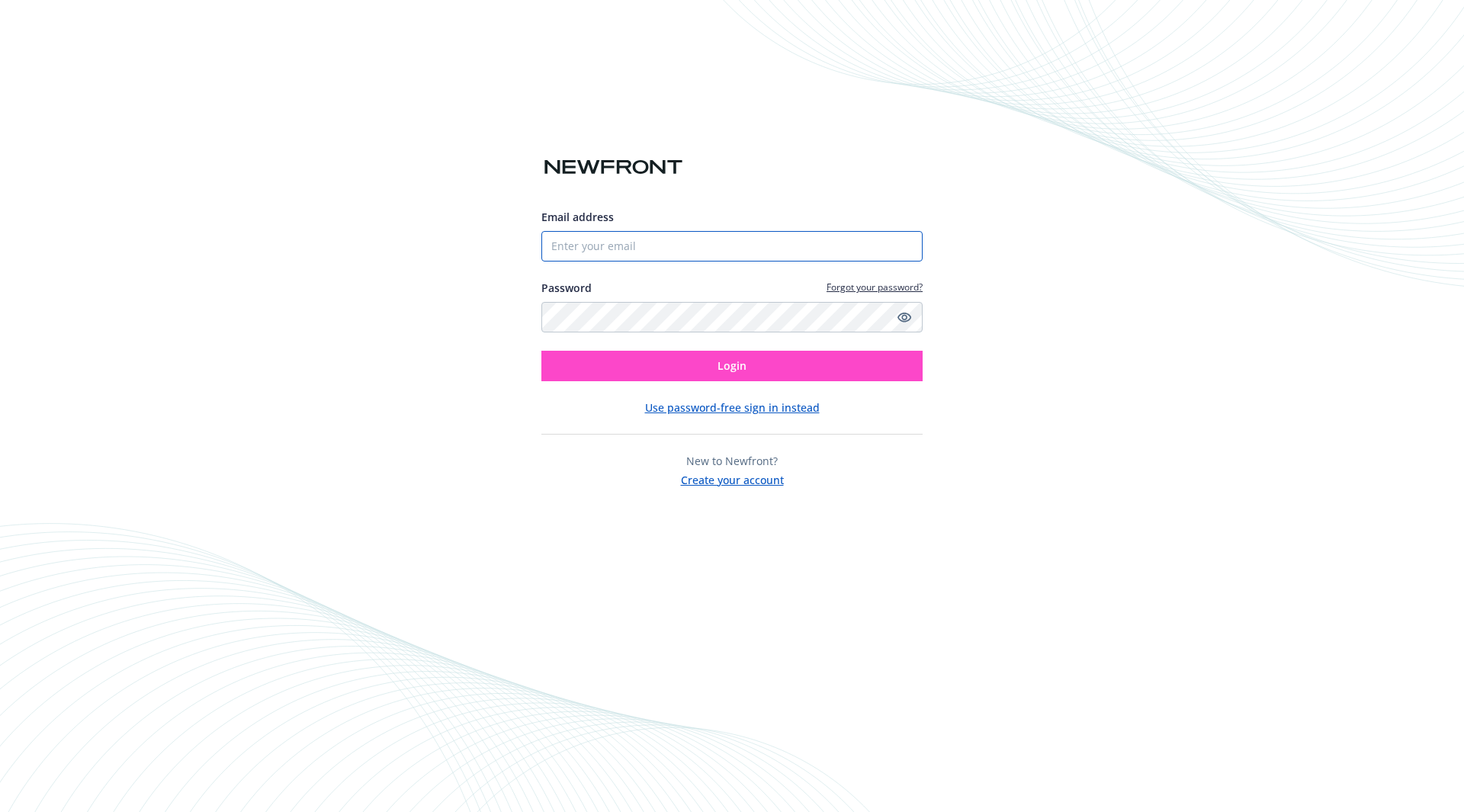
type input "[PERSON_NAME][EMAIL_ADDRESS][DOMAIN_NAME]"
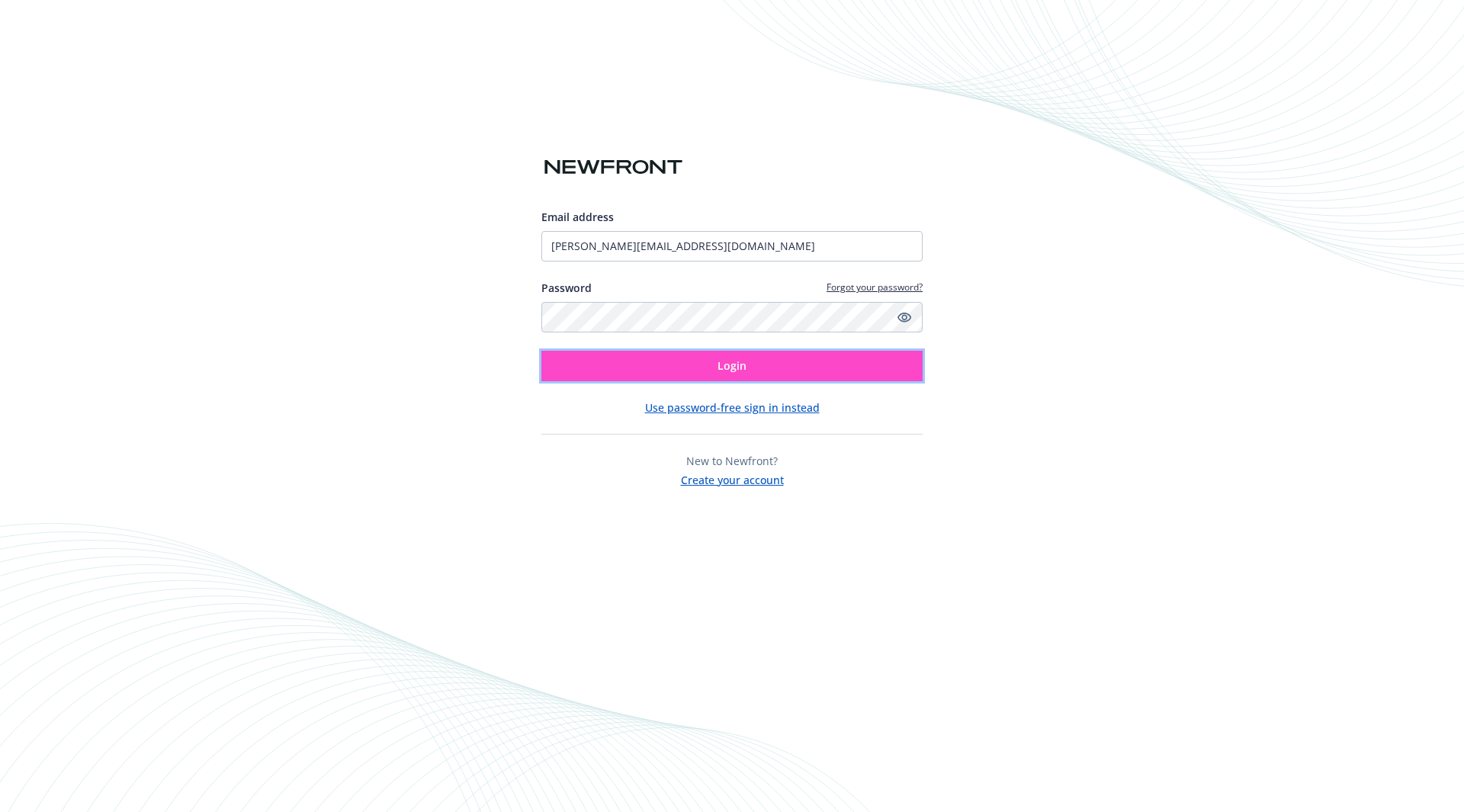
click at [718, 360] on span "Login" at bounding box center [732, 365] width 29 height 14
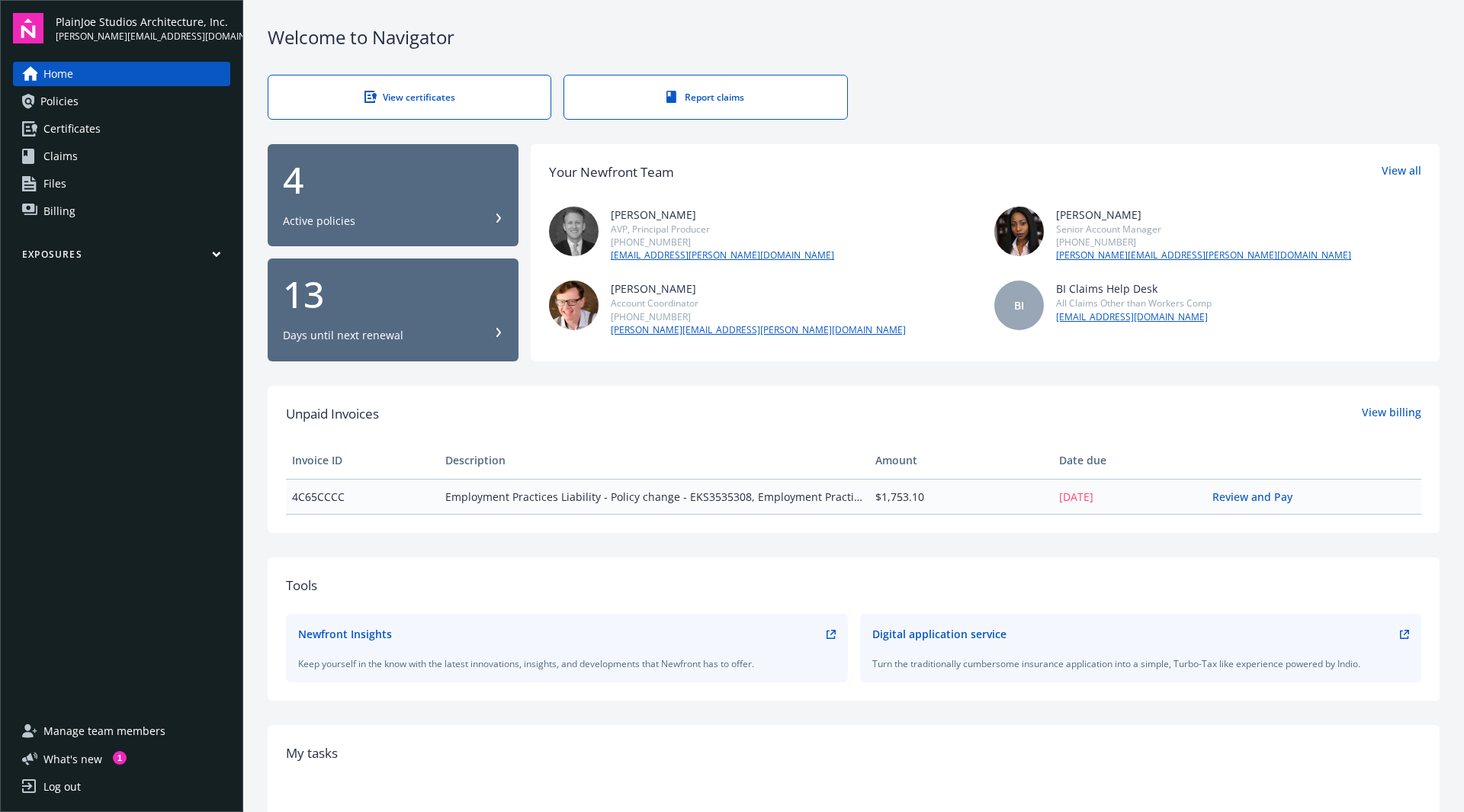
click at [104, 130] on link "Certificates" at bounding box center [122, 129] width 217 height 24
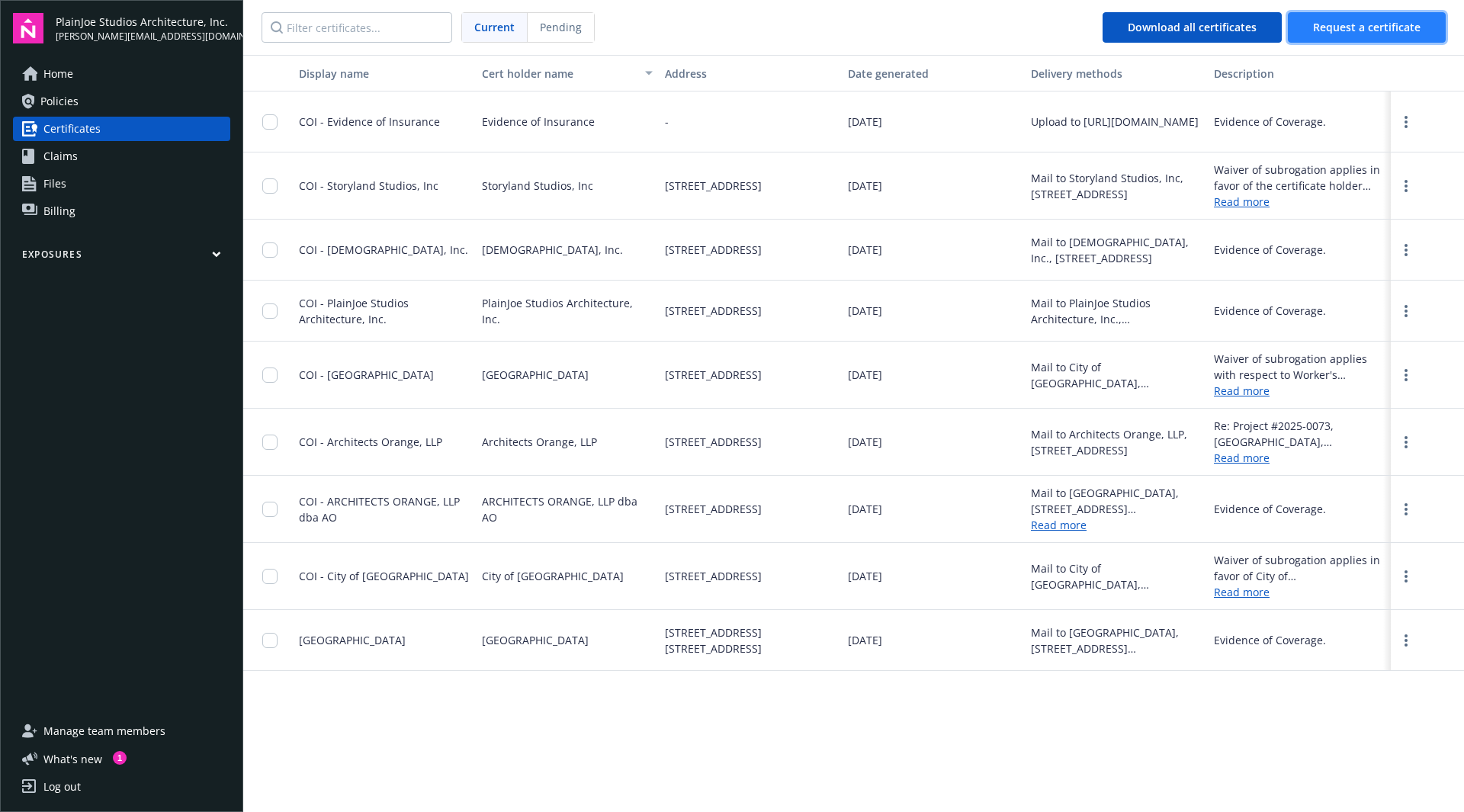
click at [1346, 24] on span "Request a certificate" at bounding box center [1367, 27] width 108 height 14
click at [1370, 20] on span "Request a certificate" at bounding box center [1367, 27] width 108 height 14
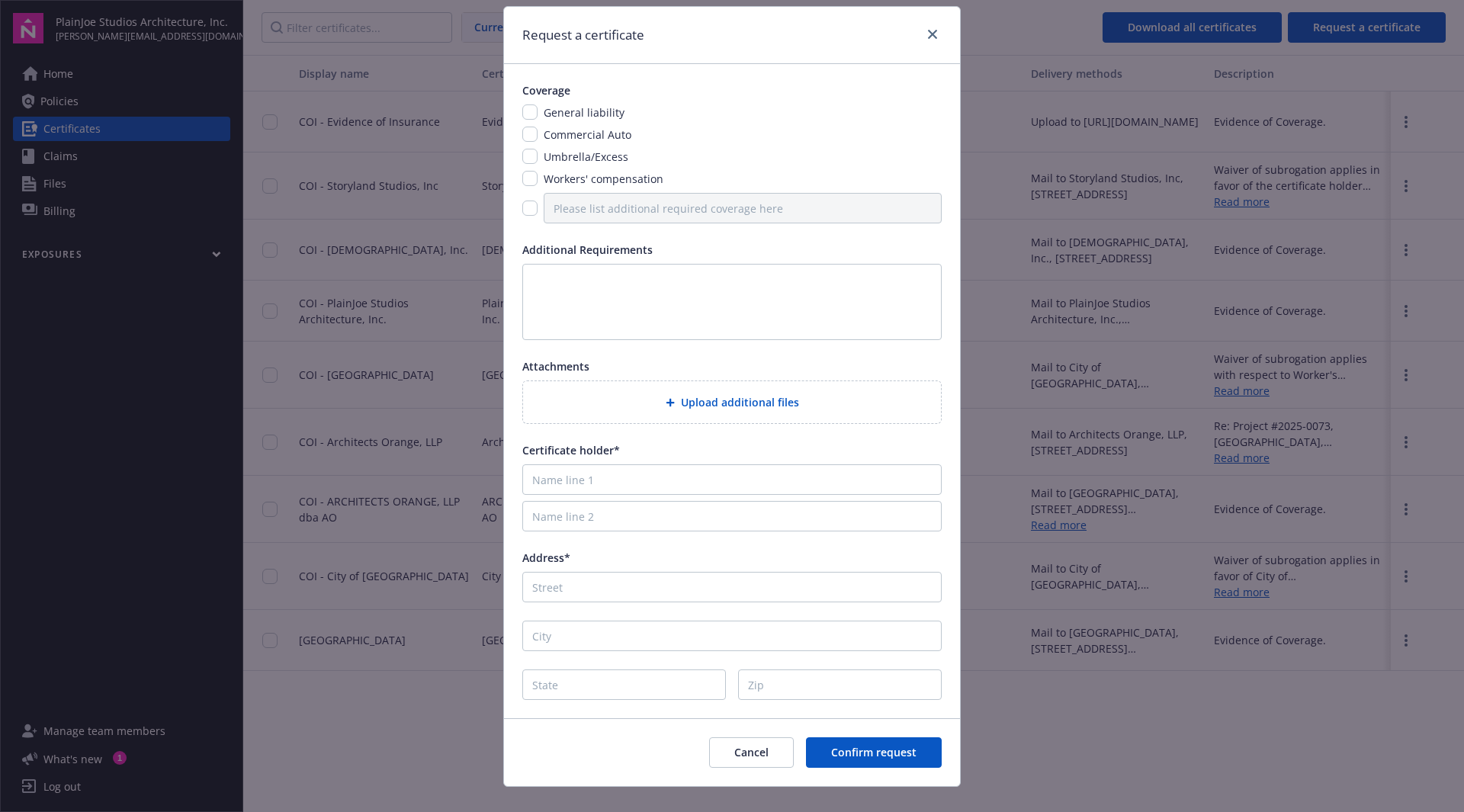
scroll to position [66, 0]
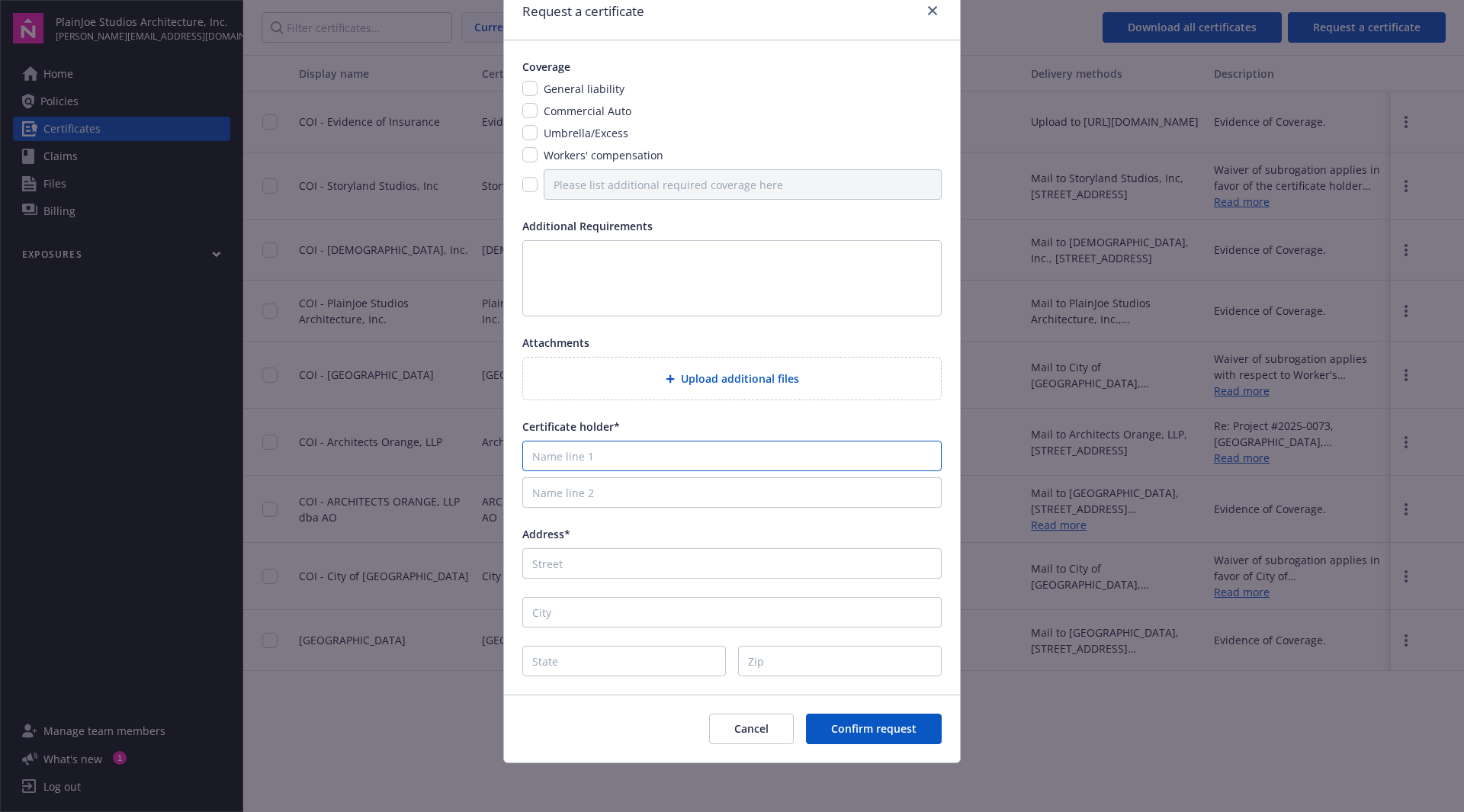
click at [613, 457] on input "Name line 1" at bounding box center [732, 456] width 420 height 31
type input "University of California"
type input "1111 Franklin Street"
type input "Oakland"
type input "CA"
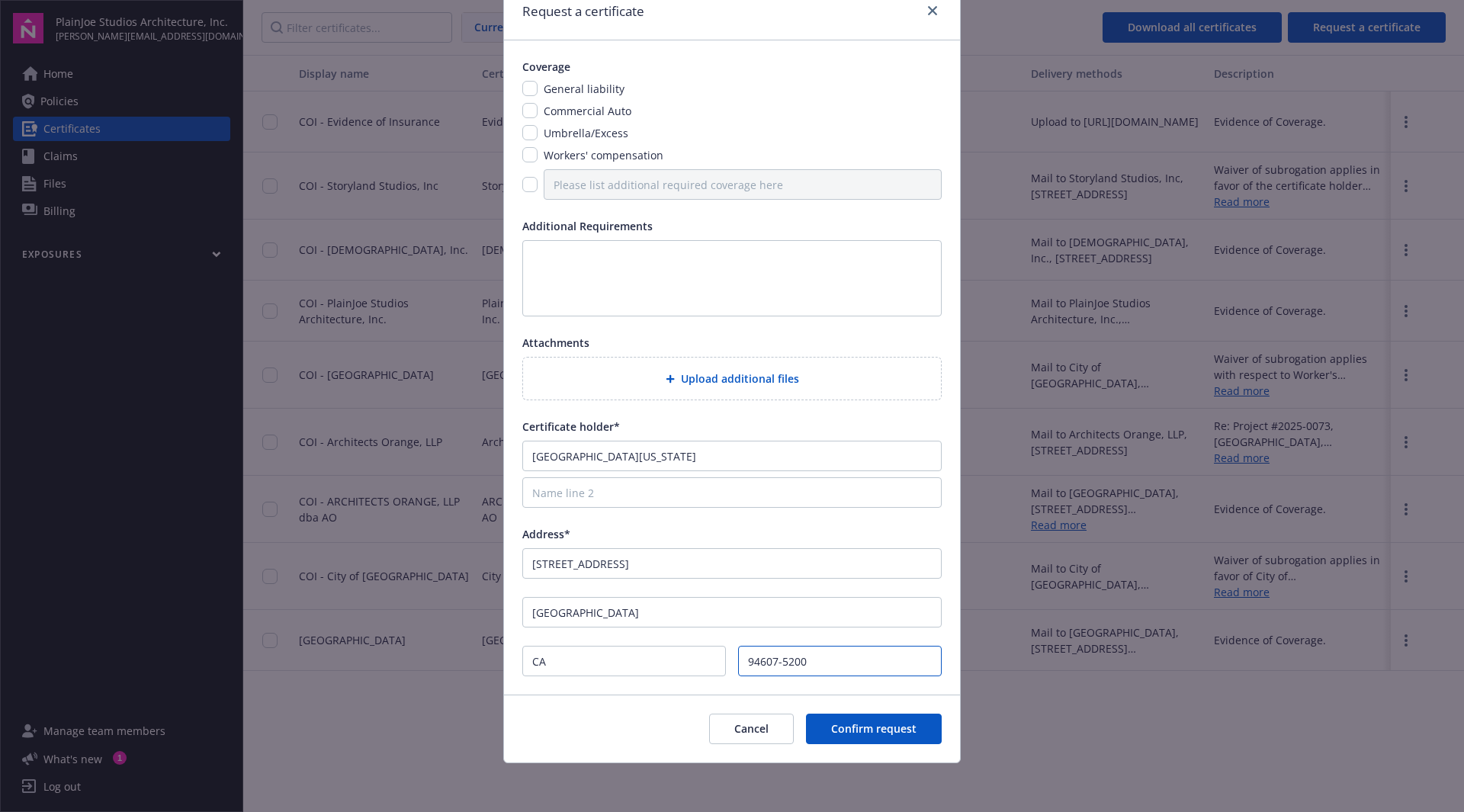
scroll to position [0, 0]
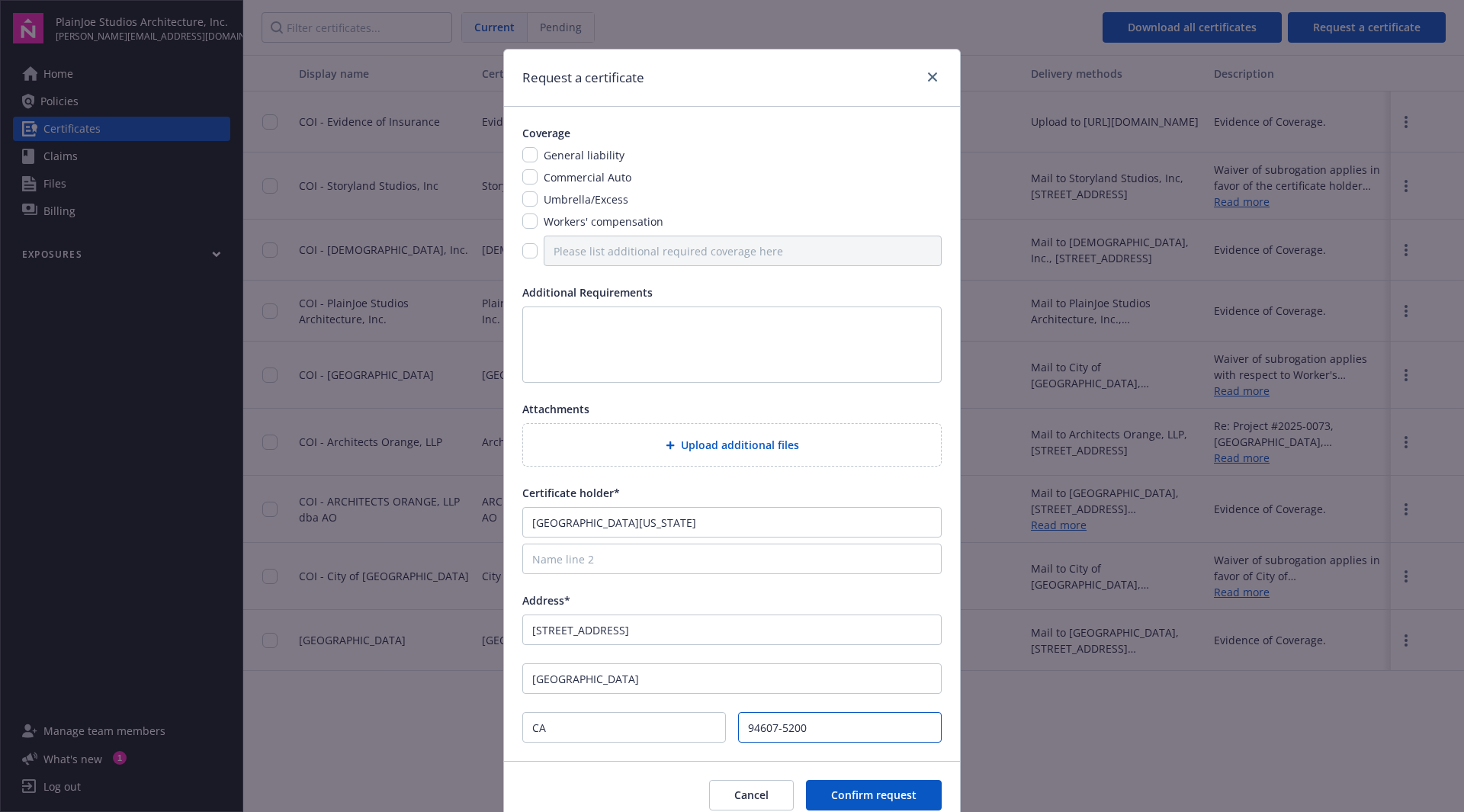
type input "94607-5200"
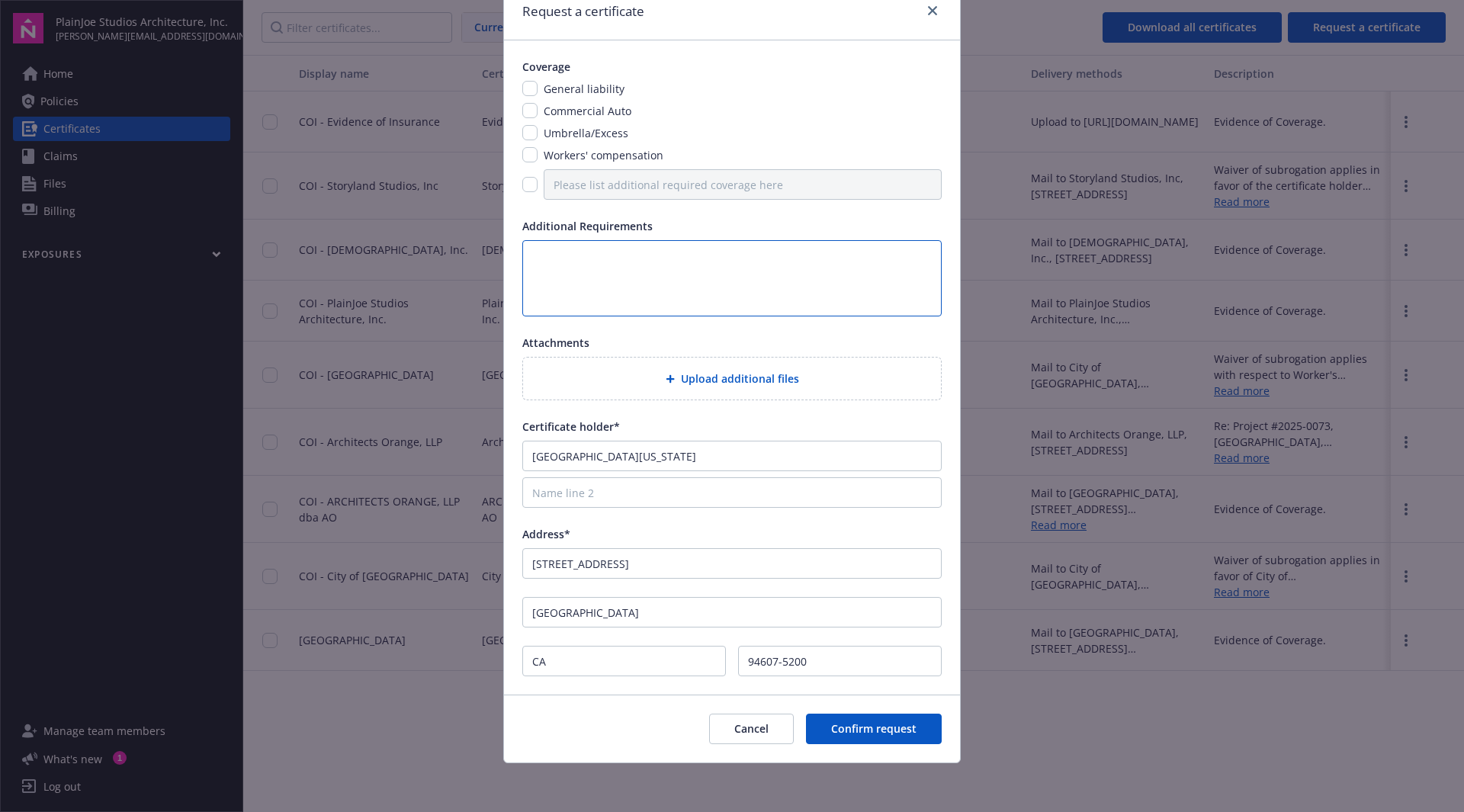
click at [551, 257] on textarea at bounding box center [732, 277] width 420 height 76
type textarea "This should include Crime, Professional liability (tech e&o) and cyber coverage."
click at [865, 727] on span "Confirm request" at bounding box center [874, 728] width 85 height 14
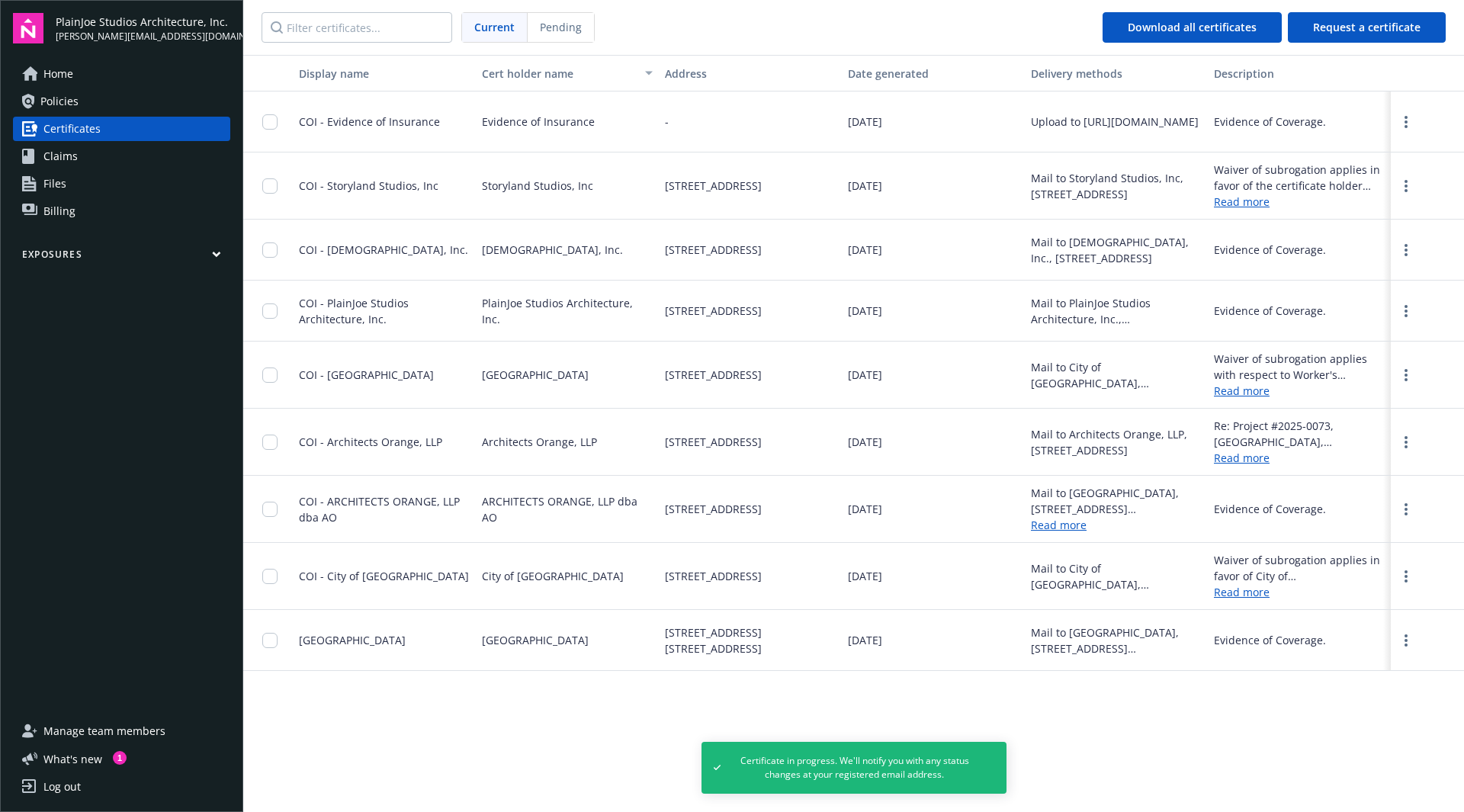
drag, startPoint x: 86, startPoint y: 98, endPoint x: 156, endPoint y: 128, distance: 76.2
click at [86, 98] on link "Policies" at bounding box center [122, 101] width 217 height 24
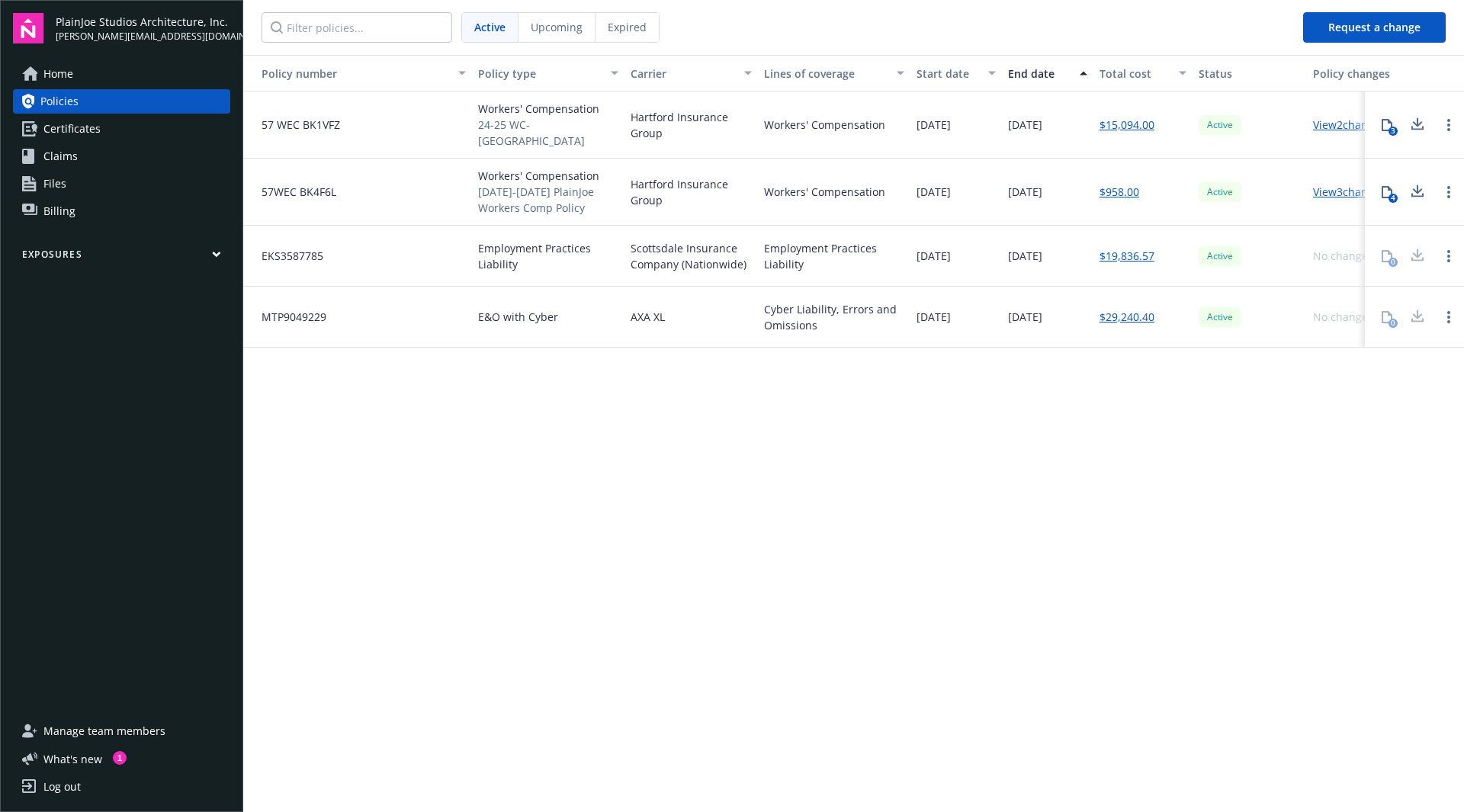
click at [492, 472] on div "Policy number Policy type Carrier Lines of coverage Start date End date Total c…" at bounding box center [853, 432] width 1221 height 754
click at [553, 23] on span "Upcoming" at bounding box center [557, 27] width 52 height 16
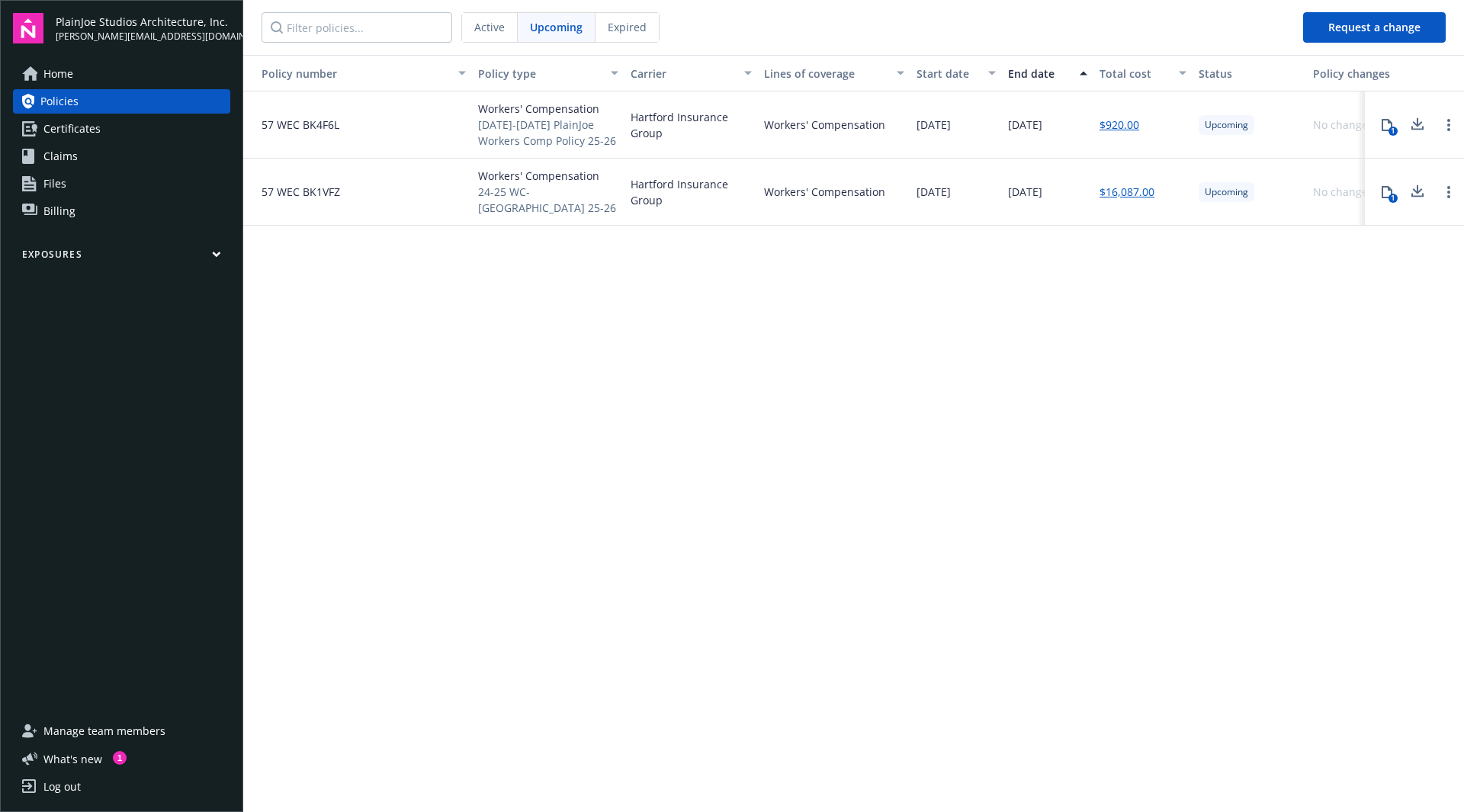
click at [630, 30] on span "Expired" at bounding box center [627, 27] width 39 height 16
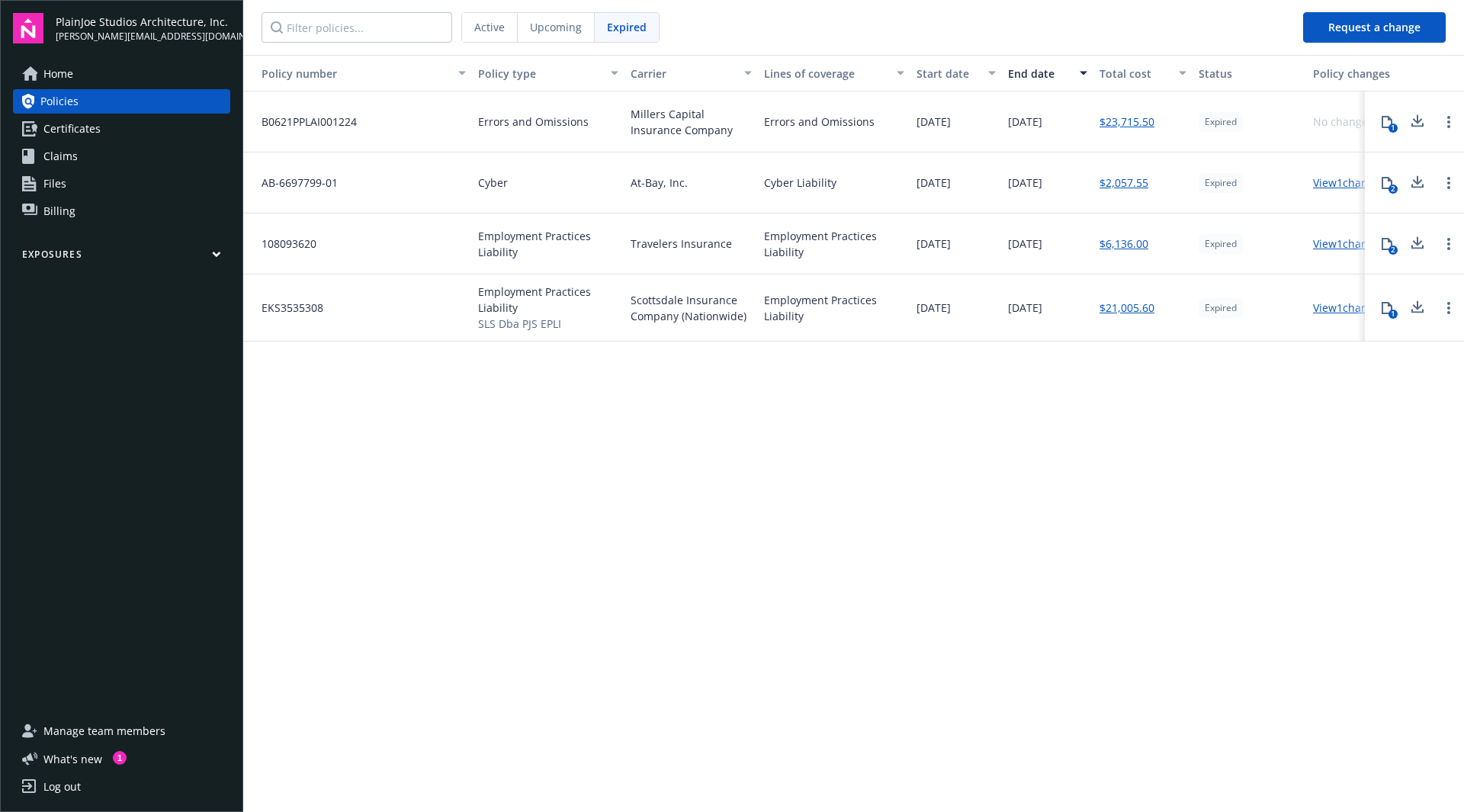
click at [490, 25] on span "Active" at bounding box center [490, 27] width 31 height 16
